Goal: Task Accomplishment & Management: Complete application form

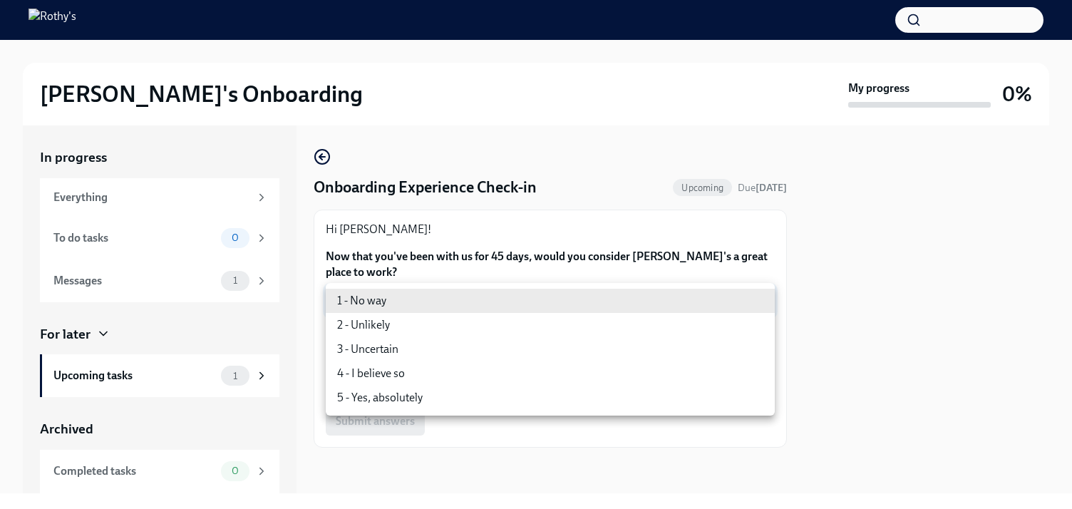
click at [519, 299] on body "[PERSON_NAME]'s Onboarding My progress 0% In progress Everything To do tasks 0 …" at bounding box center [536, 254] width 1072 height 509
click at [472, 205] on div at bounding box center [536, 254] width 1072 height 509
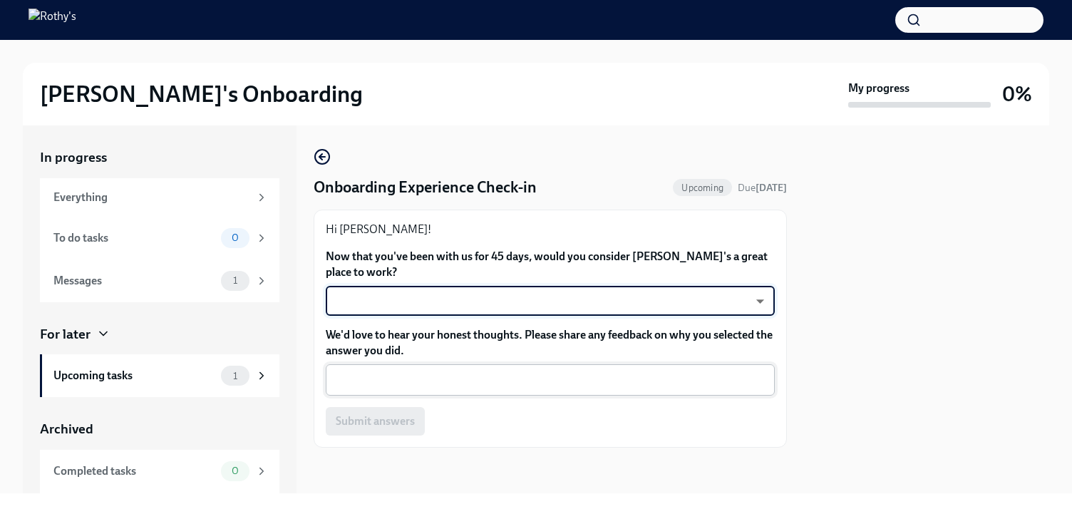
click at [438, 374] on textarea "We'd love to hear your honest thoughts. Please share any feedback on why you se…" at bounding box center [550, 379] width 432 height 17
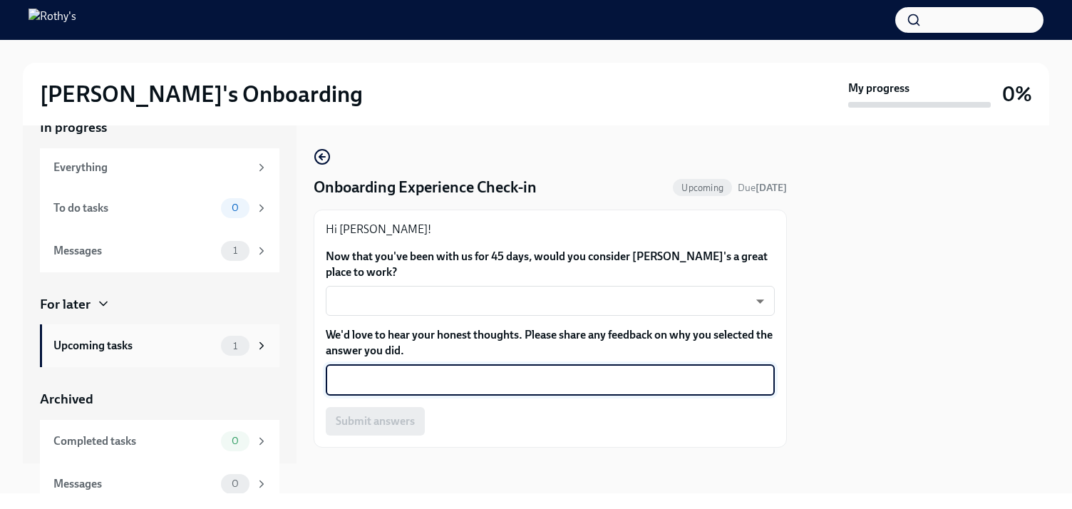
scroll to position [41, 0]
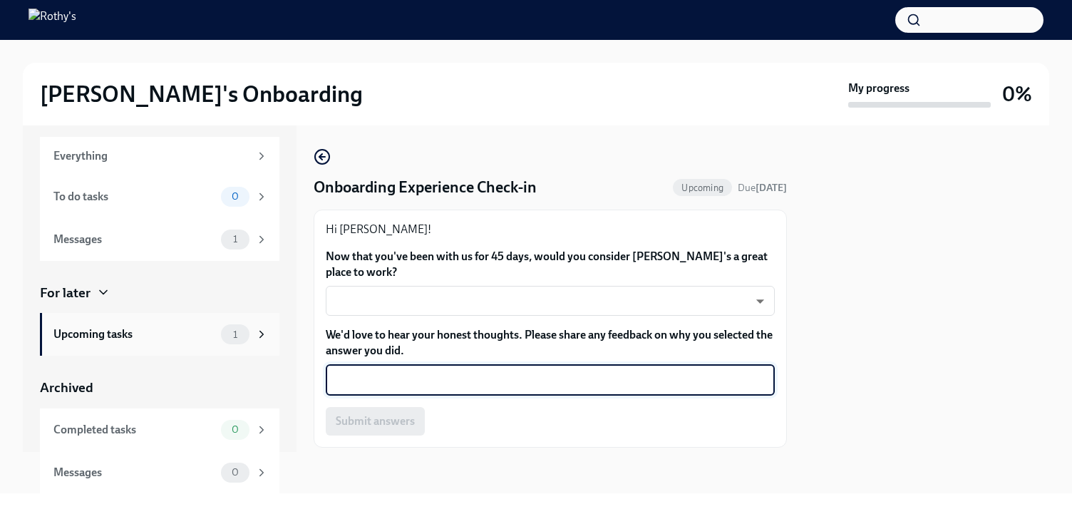
click at [174, 336] on div "Upcoming tasks" at bounding box center [134, 334] width 162 height 16
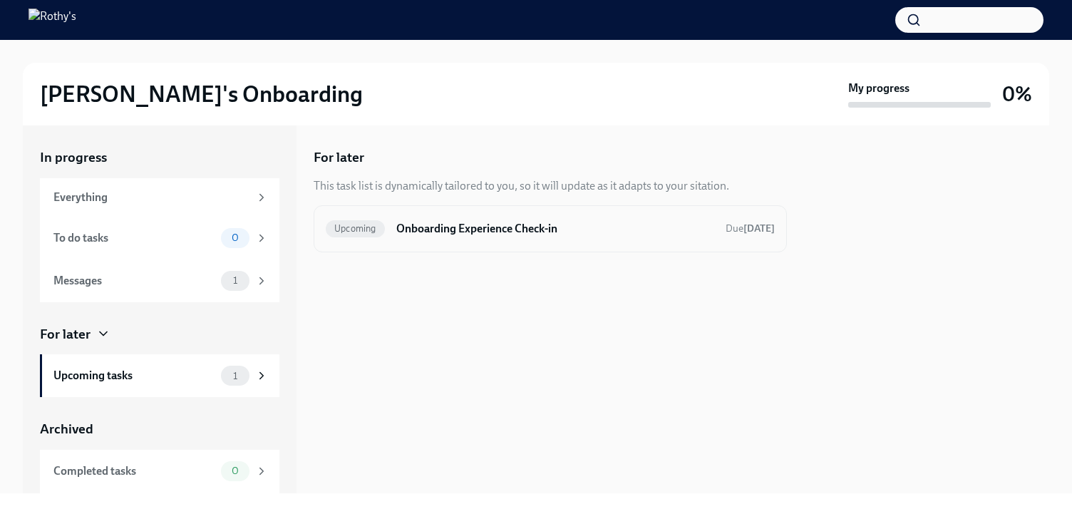
click at [442, 228] on h6 "Onboarding Experience Check-in" at bounding box center [555, 229] width 318 height 16
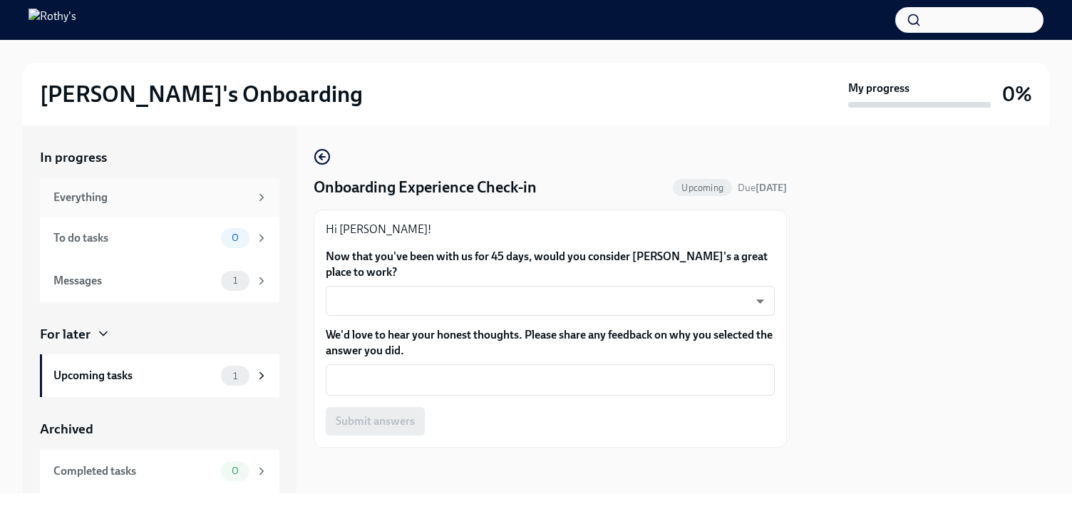
click at [113, 210] on div "Everything" at bounding box center [160, 197] width 240 height 38
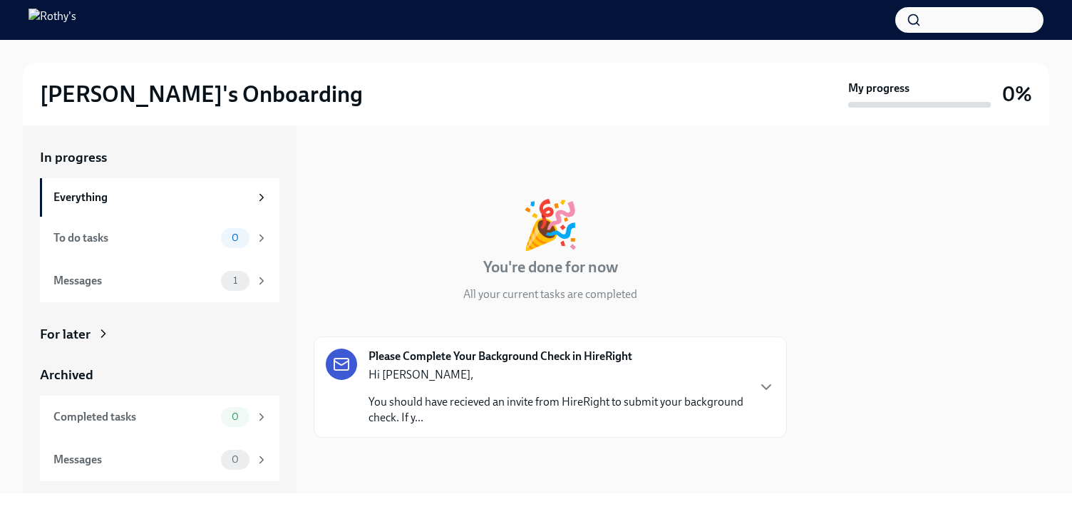
click at [451, 357] on strong "Please Complete Your Background Check in HireRight" at bounding box center [501, 357] width 264 height 16
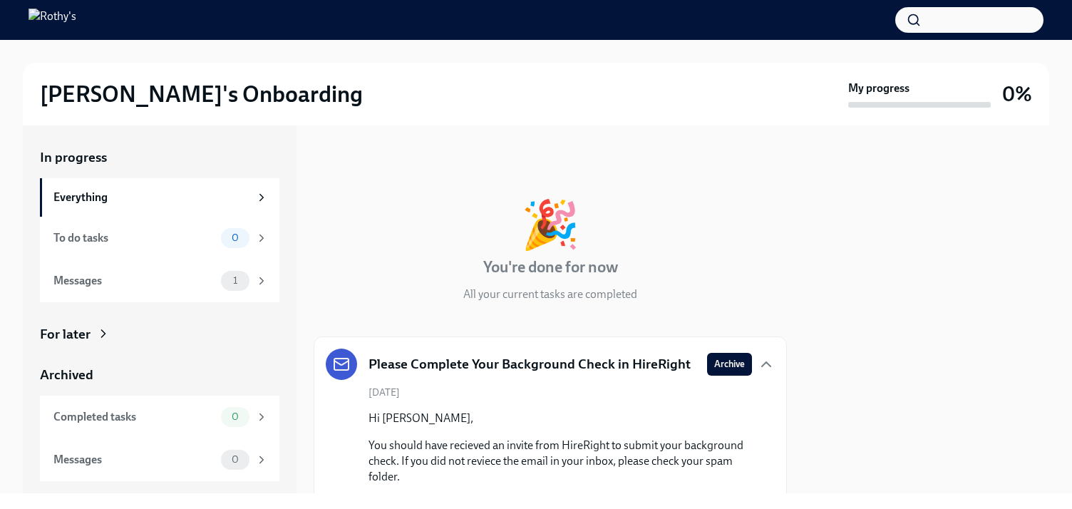
scroll to position [76, 0]
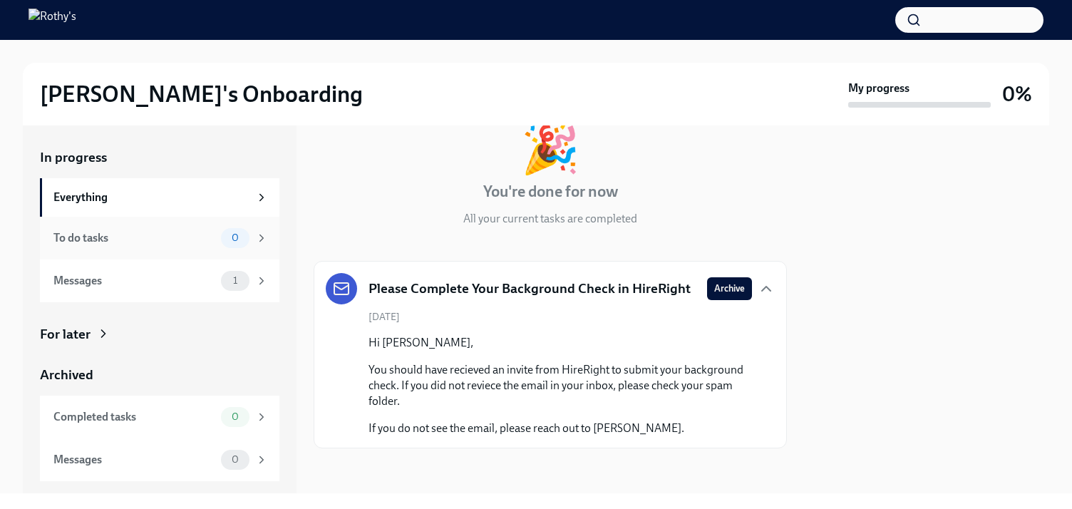
click at [94, 229] on div "To do tasks 0" at bounding box center [160, 238] width 215 height 20
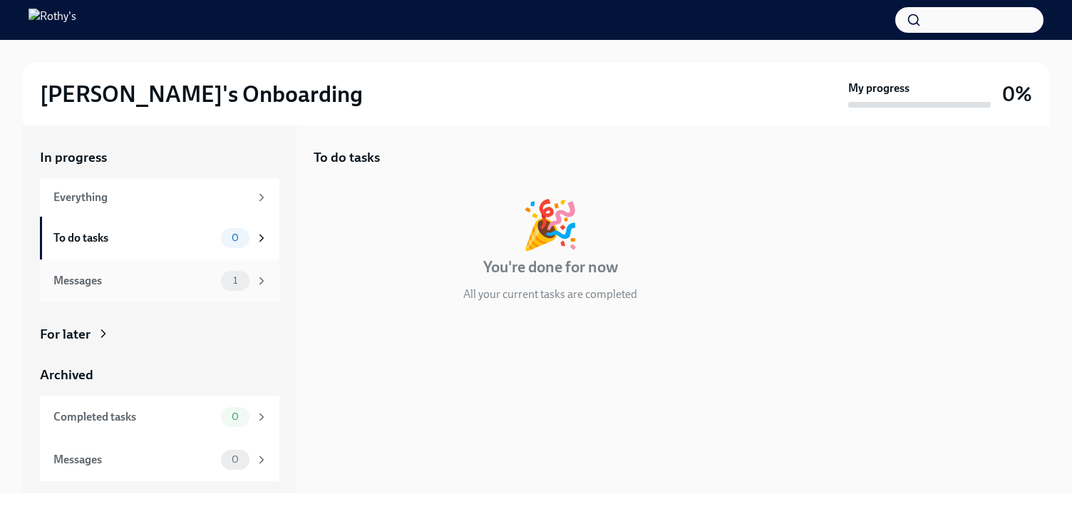
click at [135, 284] on div "Messages" at bounding box center [134, 281] width 162 height 16
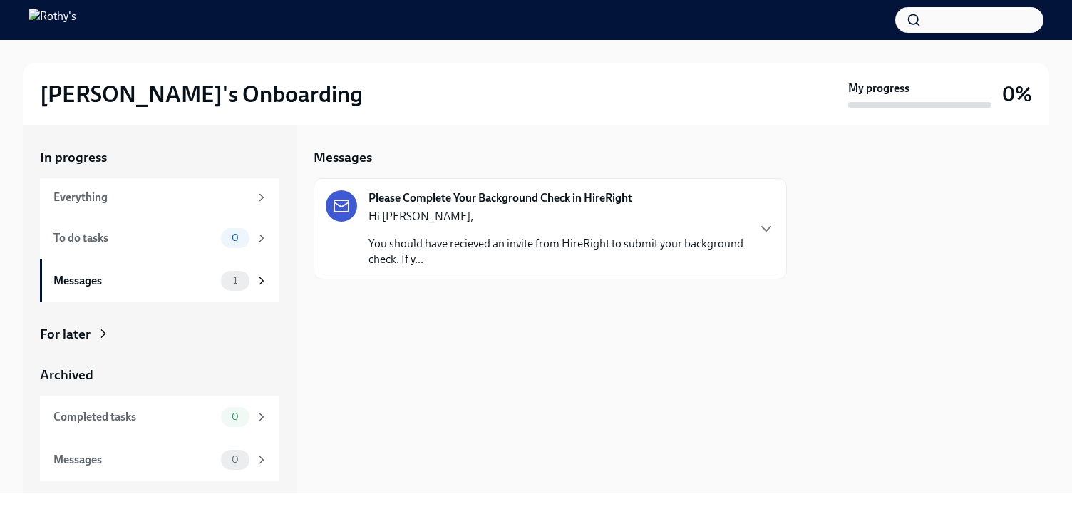
click at [520, 227] on div "Hi [PERSON_NAME], You should have recieved an invite from HireRight to submit y…" at bounding box center [558, 238] width 378 height 58
